Goal: Task Accomplishment & Management: Complete application form

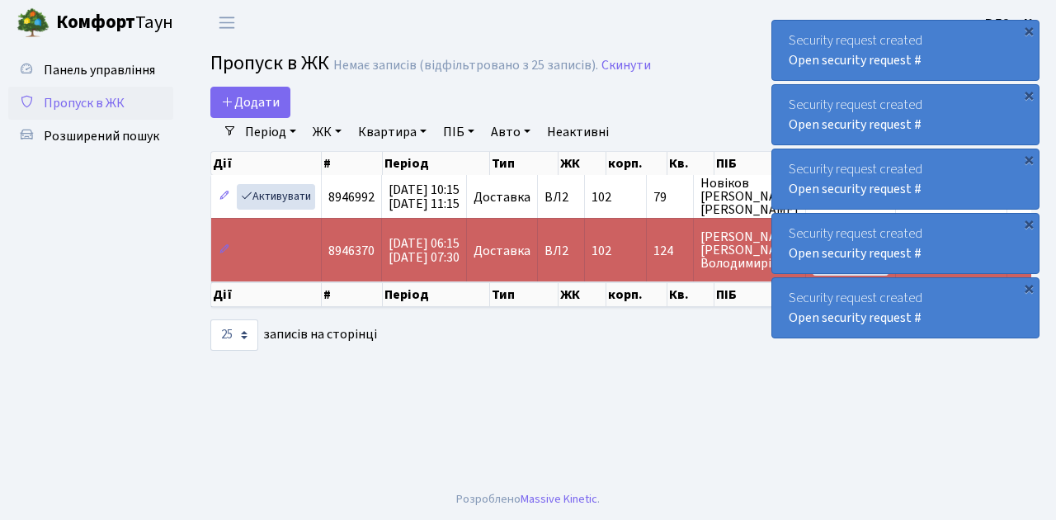
select select "25"
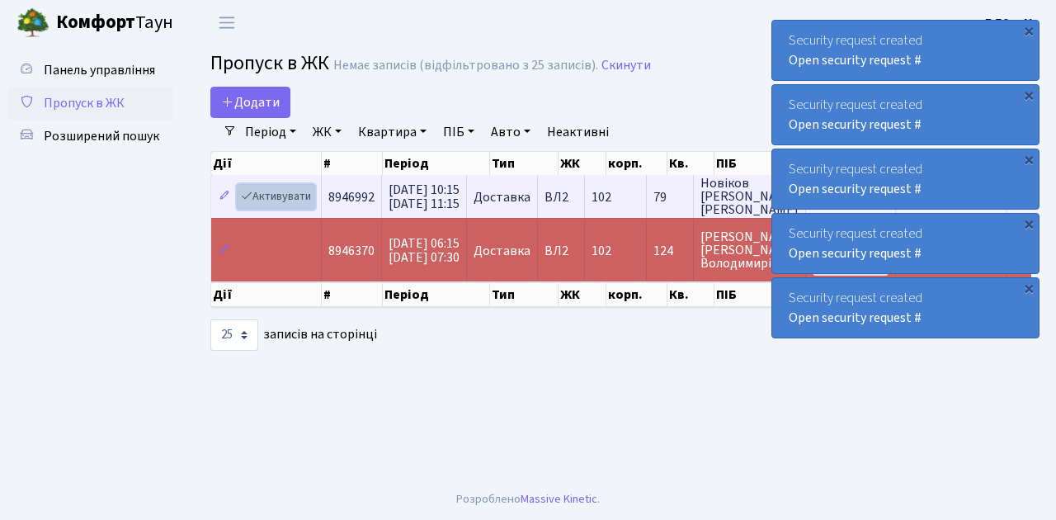
click at [292, 195] on link "Активувати" at bounding box center [276, 197] width 78 height 26
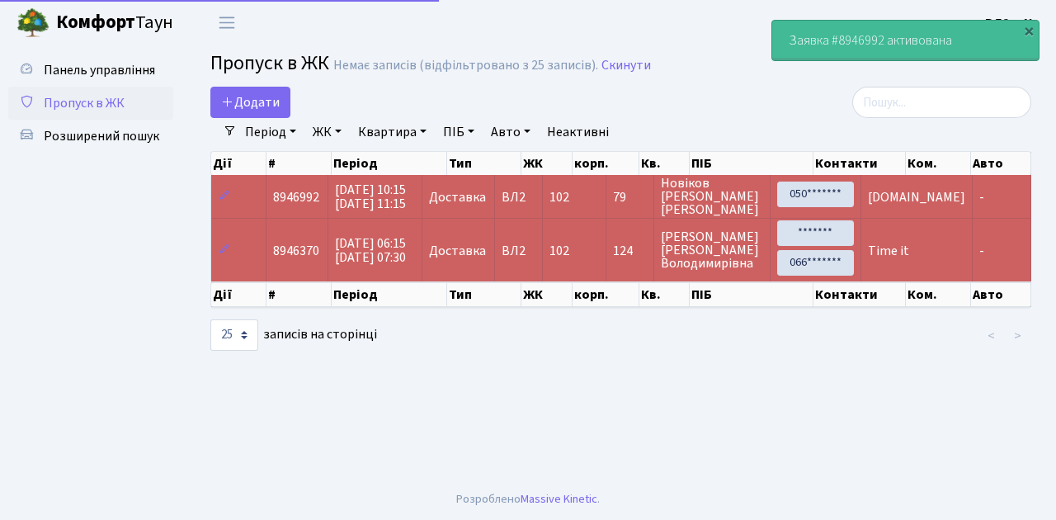
select select "25"
click at [249, 112] on link "Додати" at bounding box center [250, 102] width 80 height 31
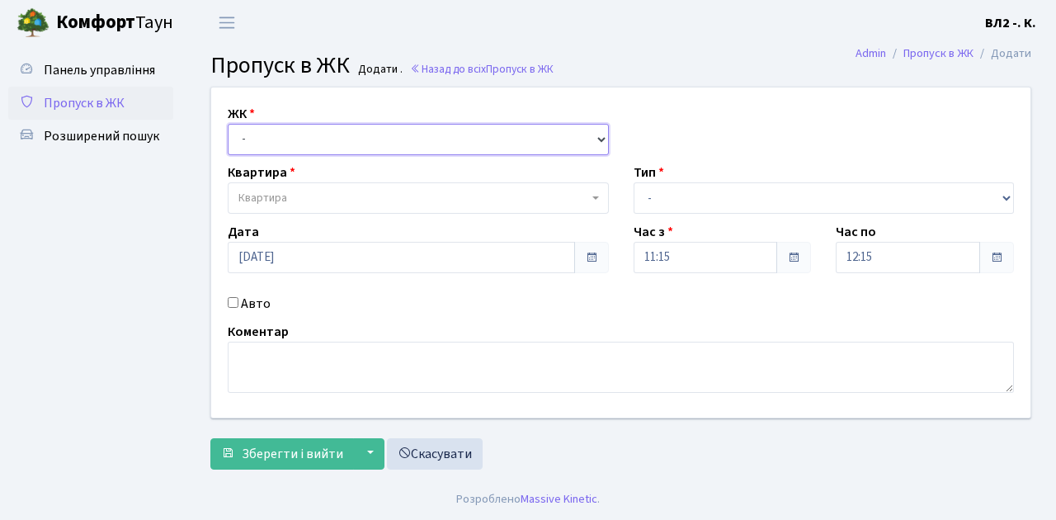
click at [375, 139] on select "- ВЛ1, Ужгородський пров., 4/1 ВЛ2, Голосіївський просп., 76 ВЛ3, пр.Голосіївсь…" at bounding box center [418, 139] width 381 height 31
select select "317"
click at [228, 124] on select "- ВЛ1, Ужгородський пров., 4/1 ВЛ2, Голосіївський просп., 76 ВЛ3, пр.Голосіївсь…" at bounding box center [418, 139] width 381 height 31
select select
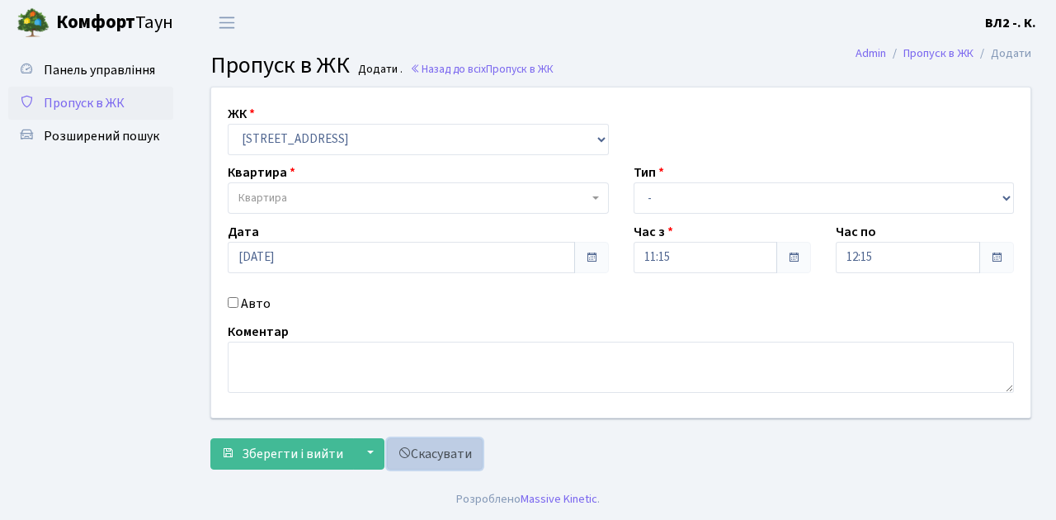
click at [437, 455] on link "Скасувати" at bounding box center [435, 453] width 96 height 31
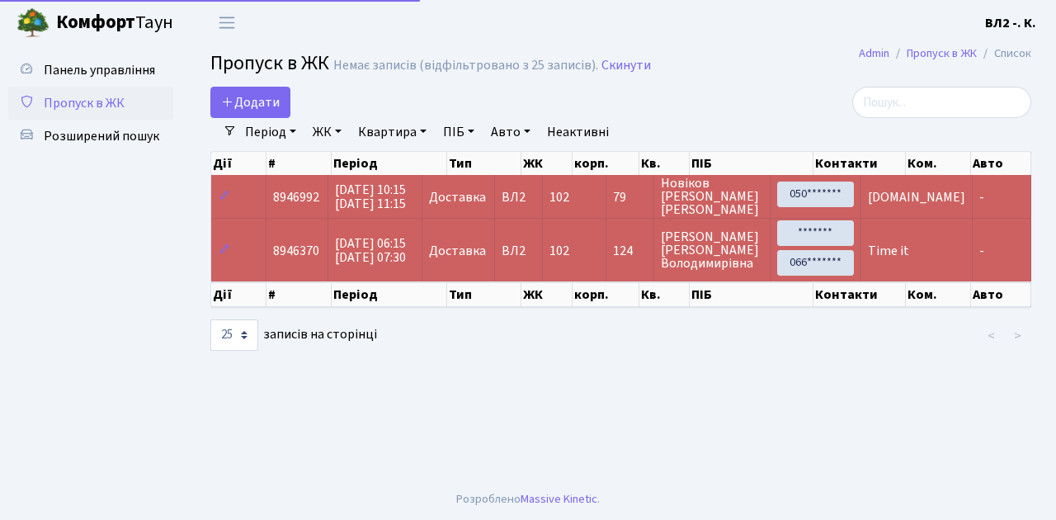
select select "25"
click at [102, 142] on span "Розширений пошук" at bounding box center [102, 136] width 116 height 18
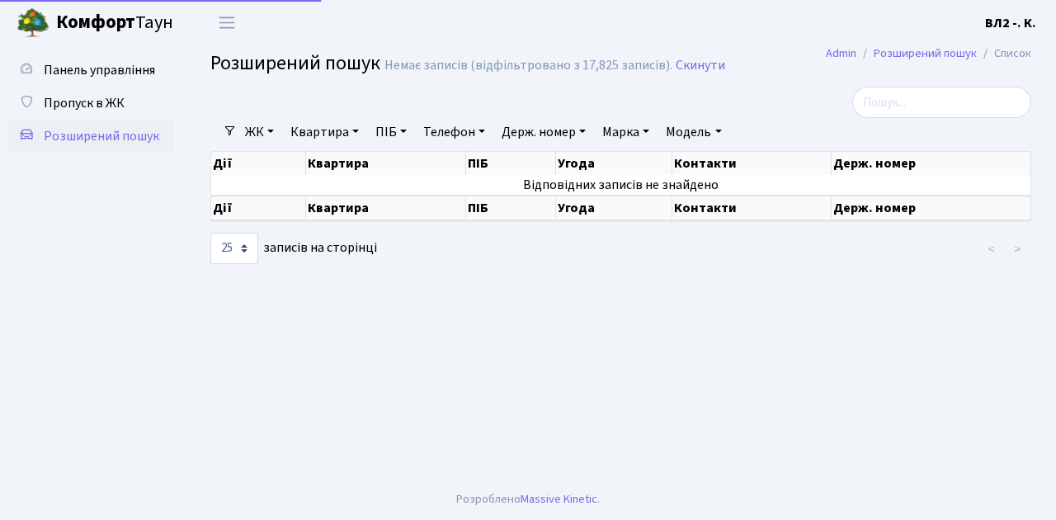
select select "25"
click at [320, 134] on link "Квартира" at bounding box center [325, 132] width 82 height 28
type input "38"
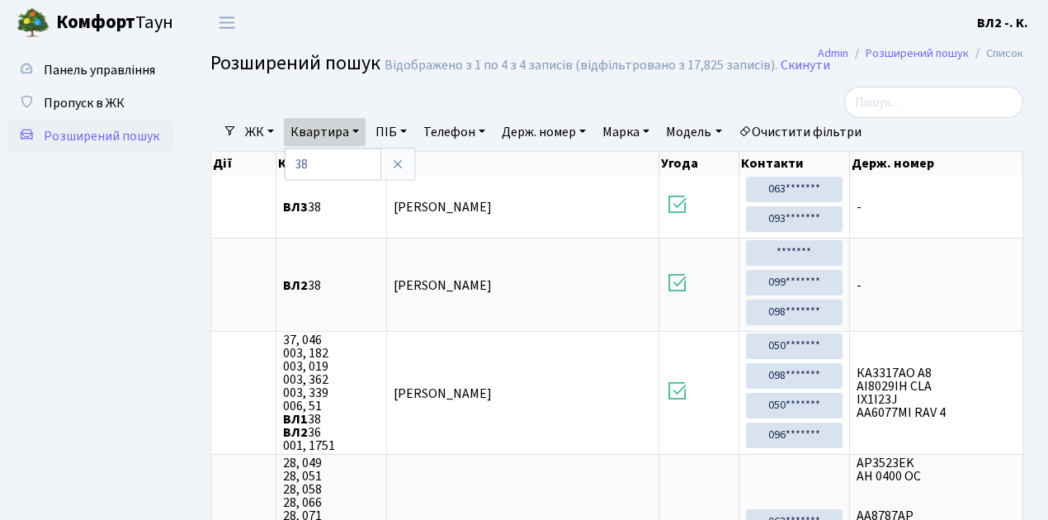
click at [164, 232] on ul "Панель управління Пропуск в ЖК Розширений пошук" at bounding box center [90, 370] width 165 height 632
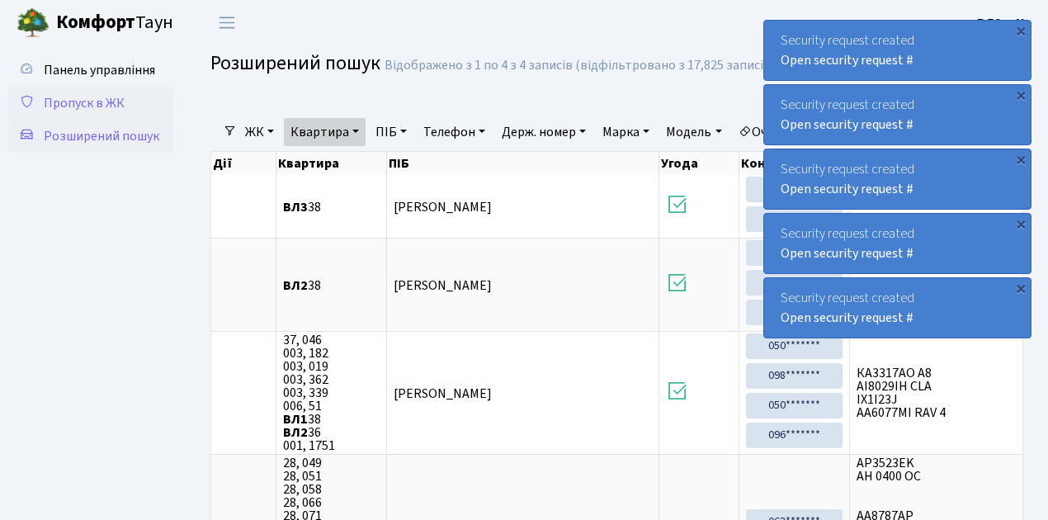
click at [70, 94] on span "Пропуск в ЖК" at bounding box center [84, 103] width 81 height 18
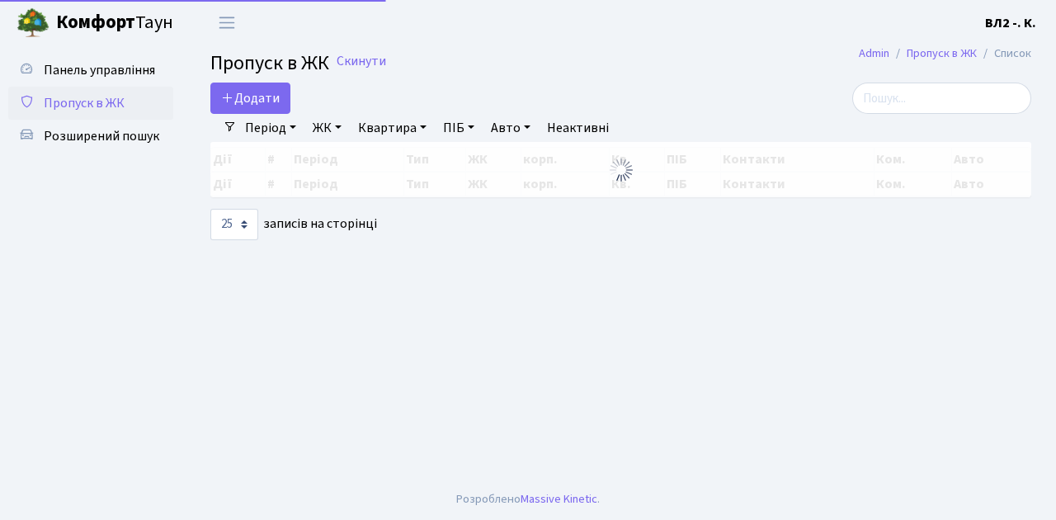
select select "25"
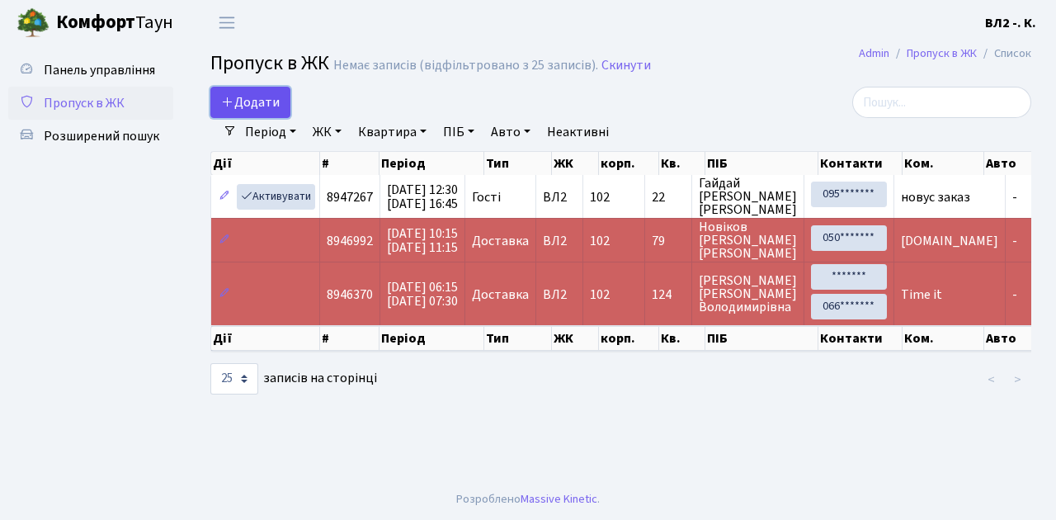
click at [248, 102] on span "Додати" at bounding box center [250, 102] width 59 height 18
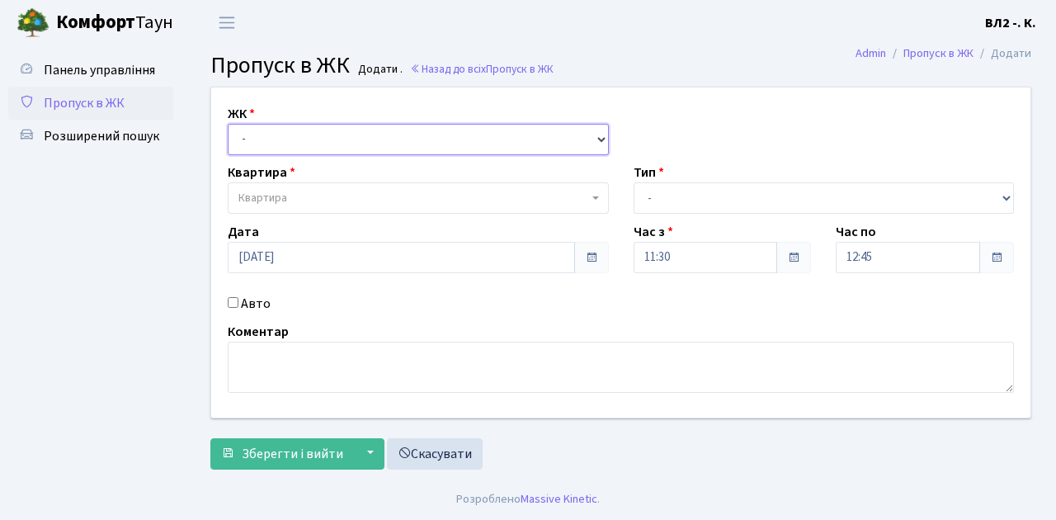
click at [261, 140] on select "- [STREET_ADDRESS][PERSON_NAME]" at bounding box center [418, 139] width 381 height 31
select select "317"
click at [228, 124] on select "- [STREET_ADDRESS][PERSON_NAME]" at bounding box center [418, 139] width 381 height 31
select select
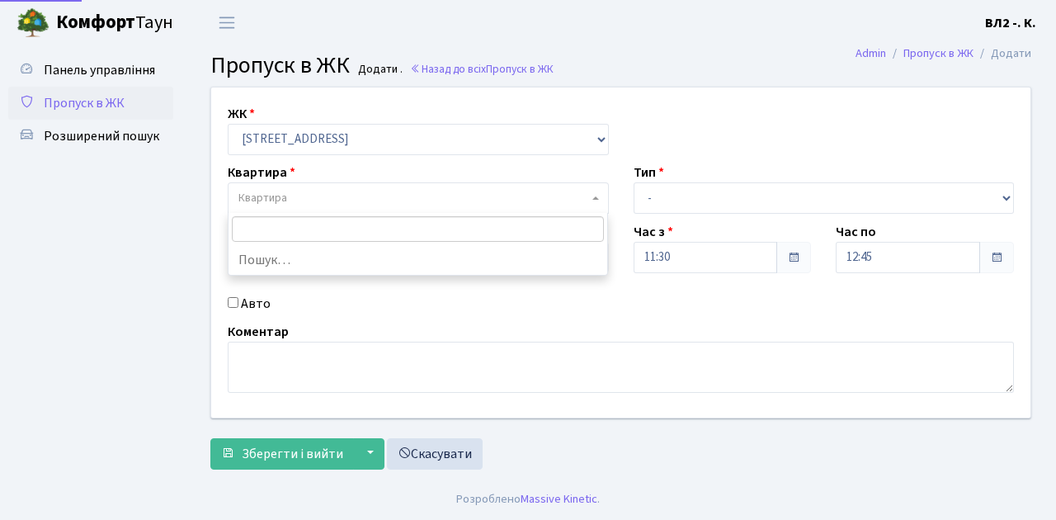
click at [297, 203] on span "Квартира" at bounding box center [414, 198] width 350 height 17
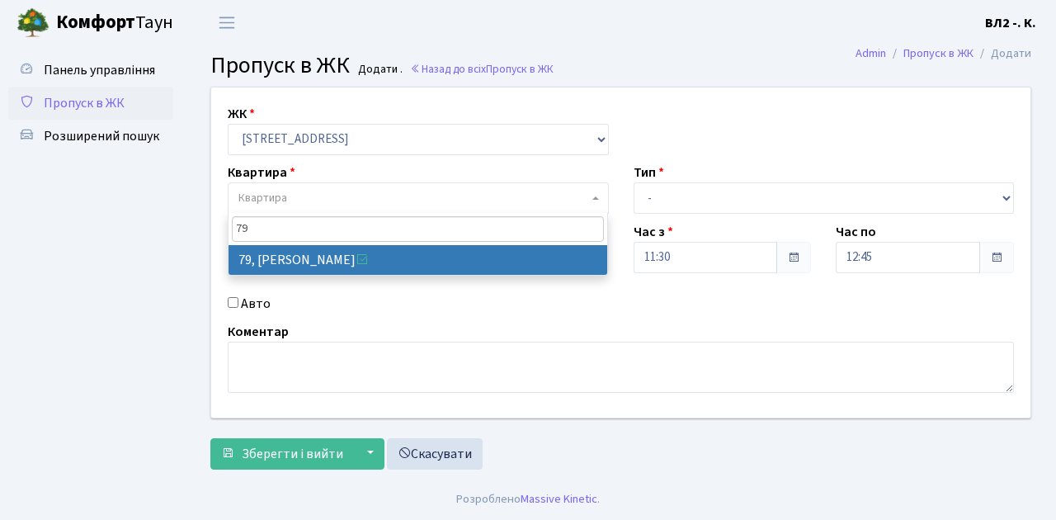
type input "79"
select select "38176"
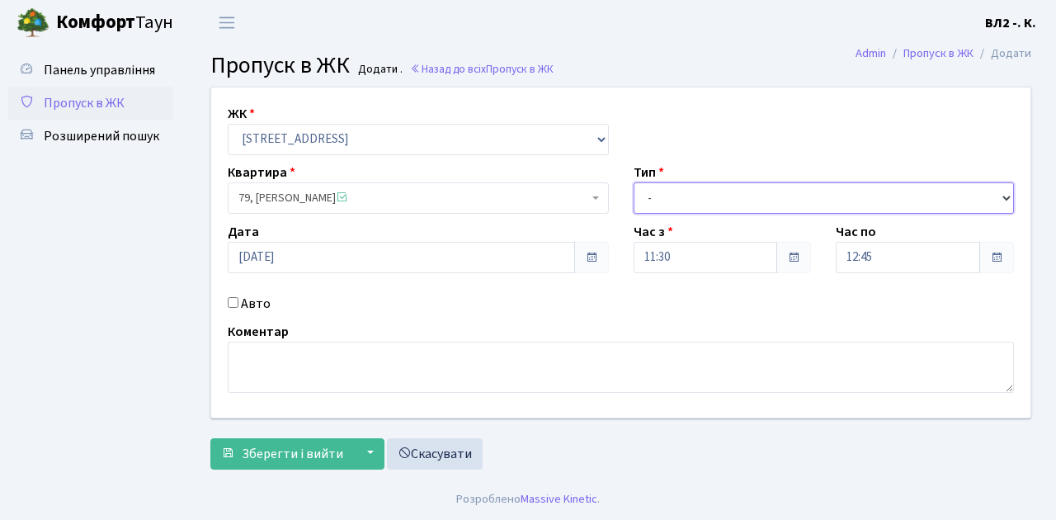
click at [688, 202] on select "- Доставка Таксі Гості Сервіс" at bounding box center [824, 197] width 381 height 31
select select "1"
click at [634, 182] on select "- Доставка Таксі Гості Сервіс" at bounding box center [824, 197] width 381 height 31
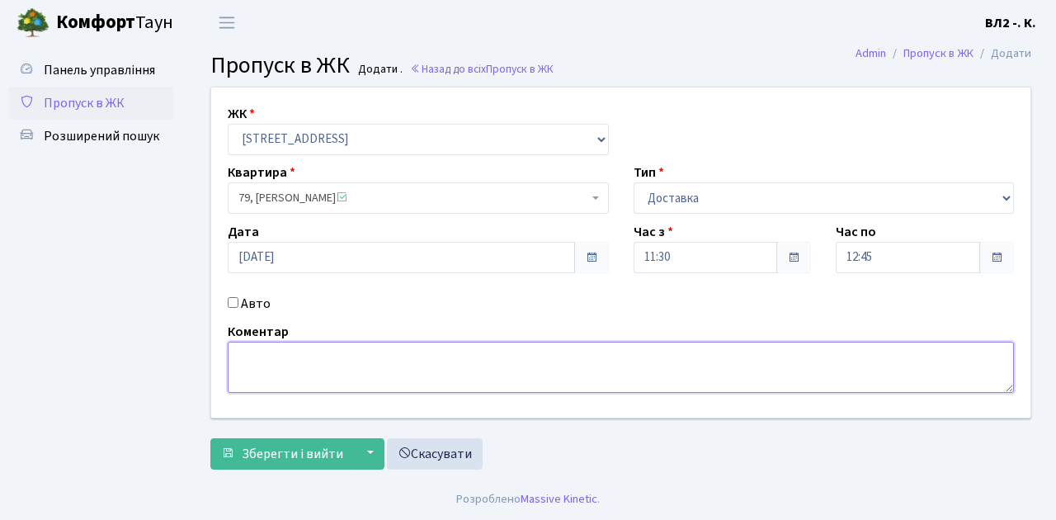
click at [243, 371] on textarea at bounding box center [621, 367] width 787 height 51
type textarea "Glovo"
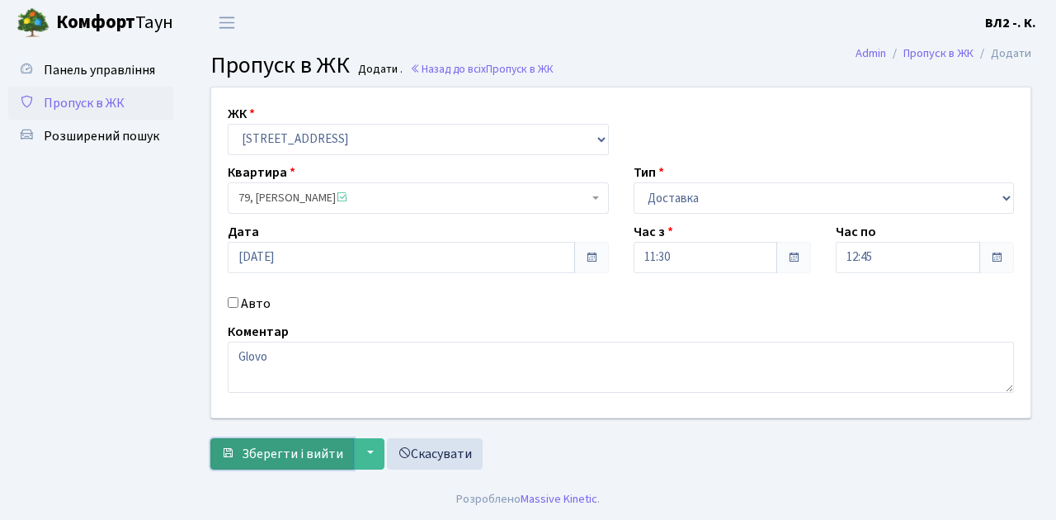
click at [287, 449] on span "Зберегти і вийти" at bounding box center [293, 454] width 102 height 18
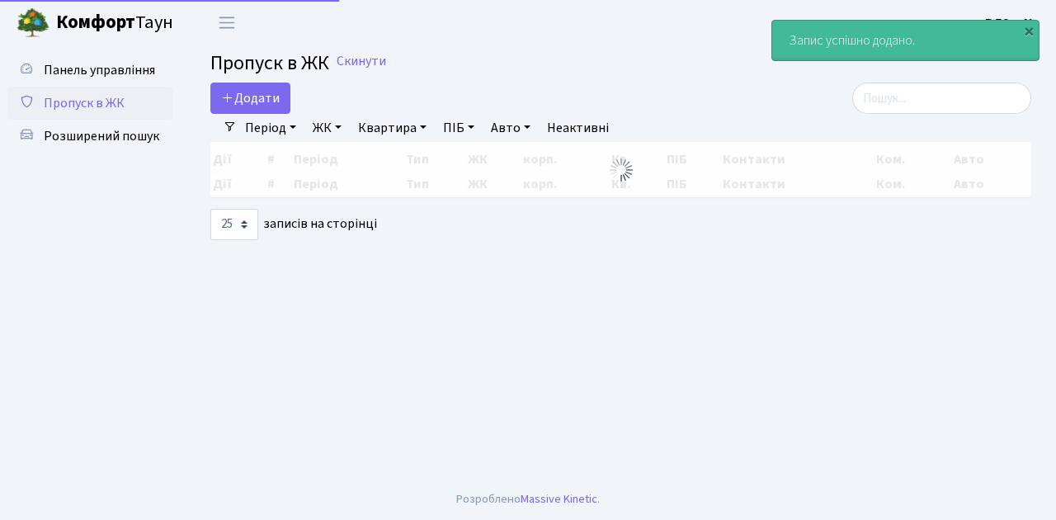
select select "25"
